Goal: Transaction & Acquisition: Purchase product/service

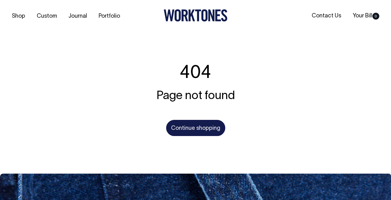
click at [195, 10] on icon at bounding box center [198, 16] width 6 height 12
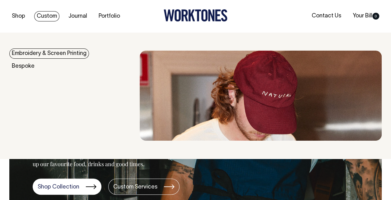
click at [39, 51] on link "Embroidery & Screen Printing" at bounding box center [49, 53] width 80 height 10
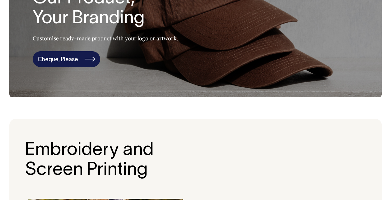
click at [67, 50] on div "Embroidery & Screen Printing Our Product, Your Branding Customise ready-made pr…" at bounding box center [105, 18] width 145 height 98
click at [65, 55] on link "Cheque, Please" at bounding box center [66, 59] width 67 height 16
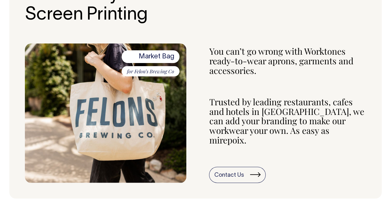
scroll to position [249, 0]
click at [161, 53] on span "Market Bag" at bounding box center [150, 56] width 58 height 12
click at [141, 125] on img at bounding box center [105, 112] width 161 height 139
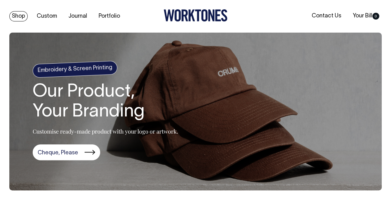
scroll to position [0, 0]
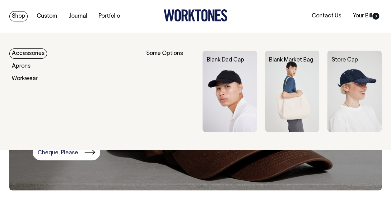
click at [19, 13] on link "Shop" at bounding box center [18, 16] width 18 height 10
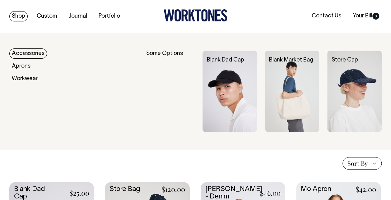
click at [33, 49] on link "Accessories" at bounding box center [28, 53] width 38 height 10
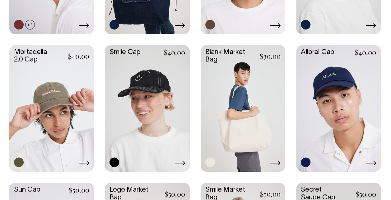
scroll to position [280, 0]
click at [228, 93] on link at bounding box center [242, 108] width 85 height 126
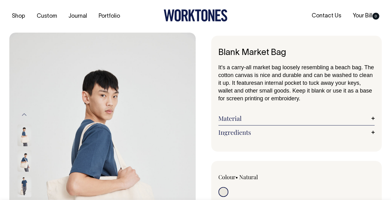
click at [304, 117] on link "Material" at bounding box center [296, 118] width 156 height 7
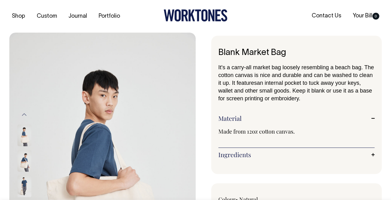
click at [263, 157] on link "Ingredients" at bounding box center [296, 154] width 156 height 7
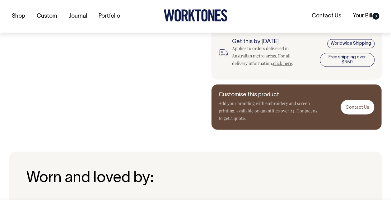
scroll to position [342, 0]
